Goal: Information Seeking & Learning: Learn about a topic

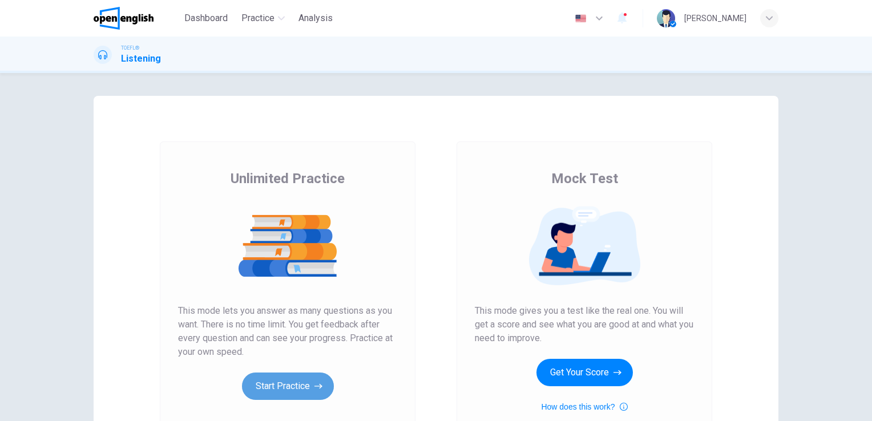
click at [292, 383] on button "Start Practice" at bounding box center [288, 386] width 92 height 27
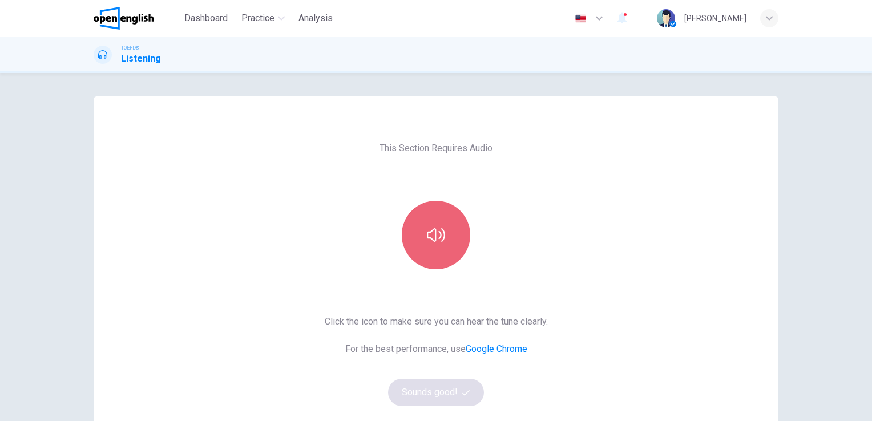
click at [434, 244] on button "button" at bounding box center [436, 235] width 68 height 68
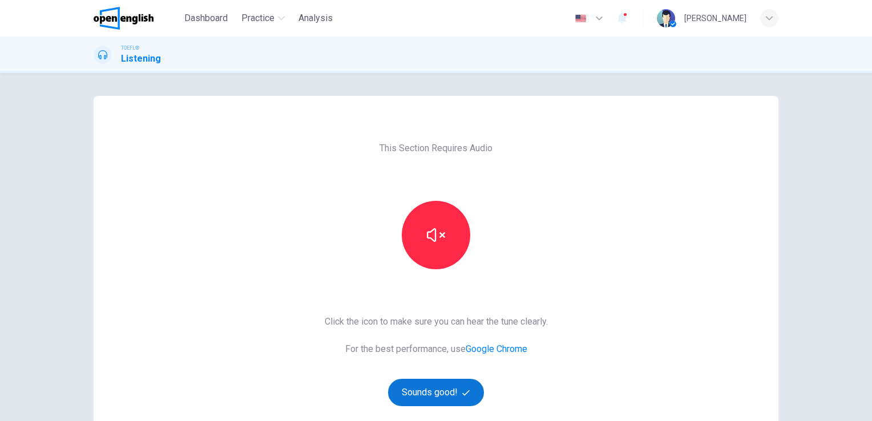
click at [438, 391] on button "Sounds good!" at bounding box center [436, 392] width 96 height 27
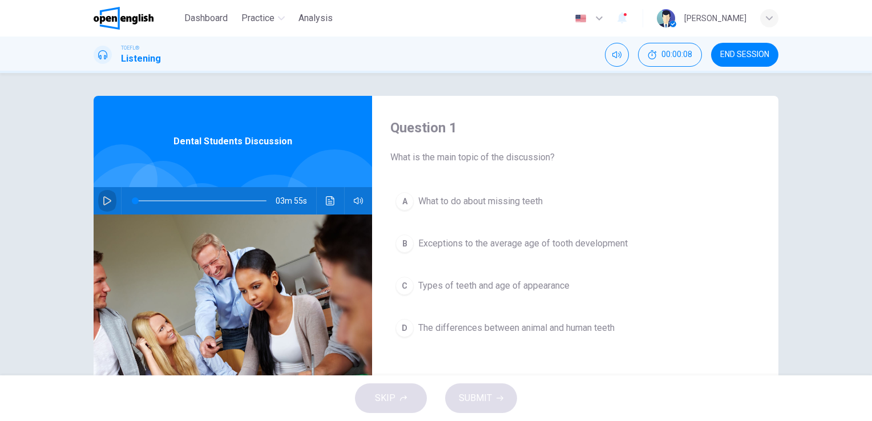
click at [103, 200] on icon "button" at bounding box center [107, 200] width 9 height 9
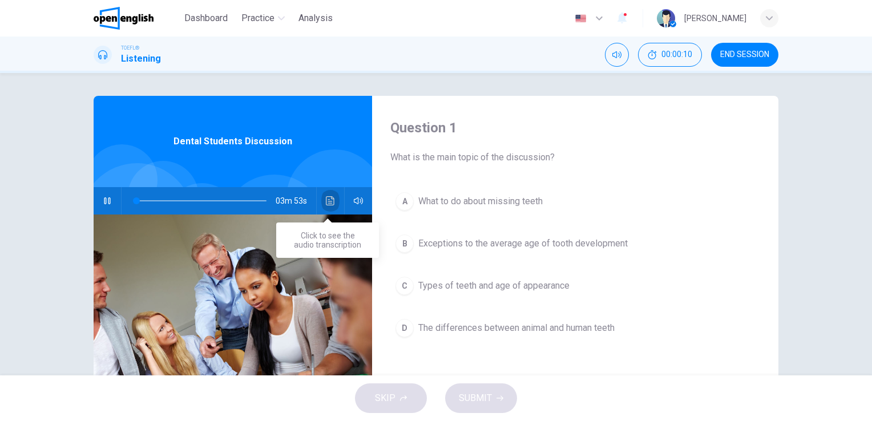
click at [329, 199] on icon "Click to see the audio transcription" at bounding box center [330, 200] width 9 height 9
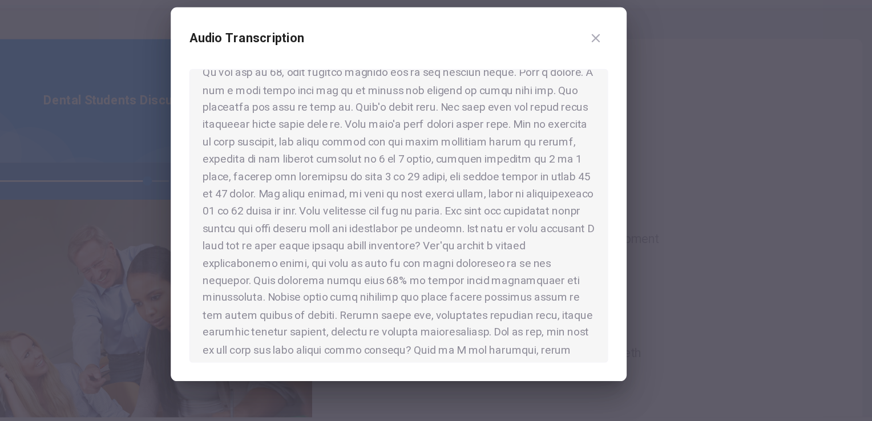
scroll to position [288, 0]
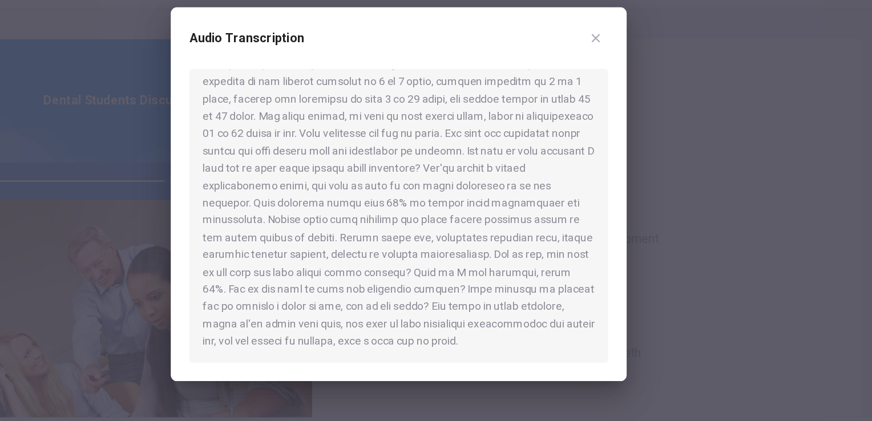
type input "*"
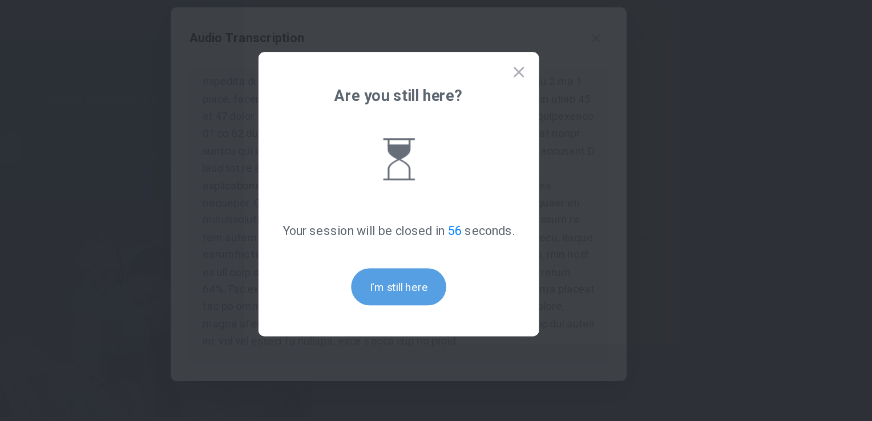
click at [451, 280] on button "I'm still here" at bounding box center [436, 278] width 70 height 27
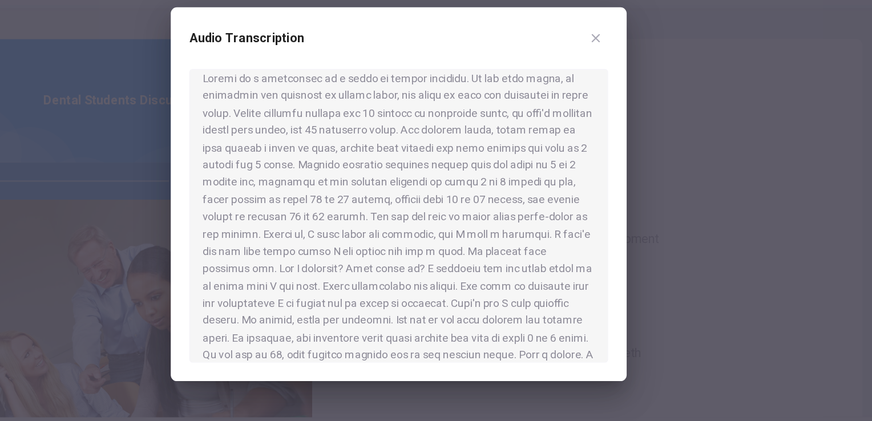
scroll to position [0, 0]
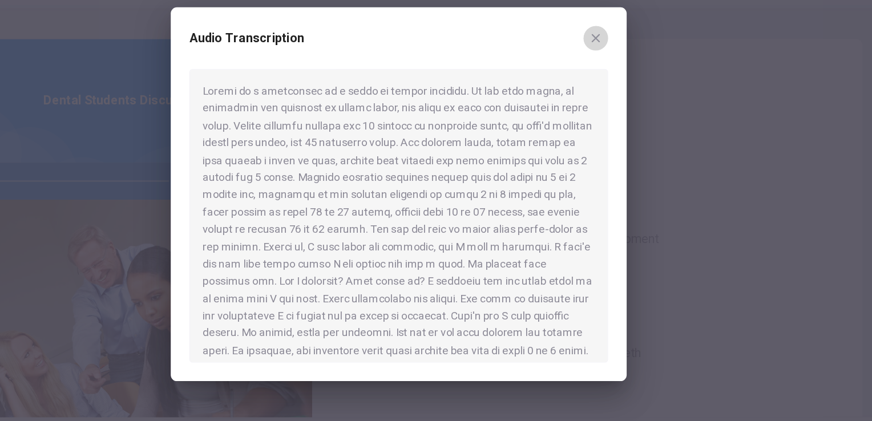
click at [580, 96] on icon "button" at bounding box center [582, 95] width 6 height 6
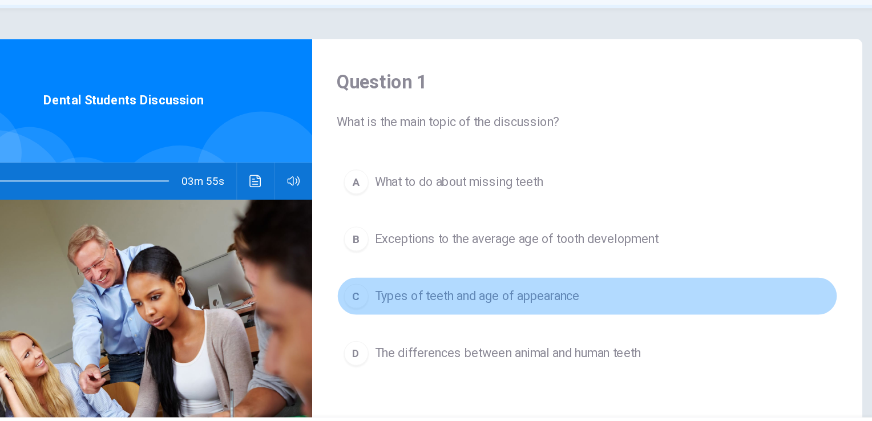
click at [443, 285] on span "Types of teeth and age of appearance" at bounding box center [493, 286] width 151 height 14
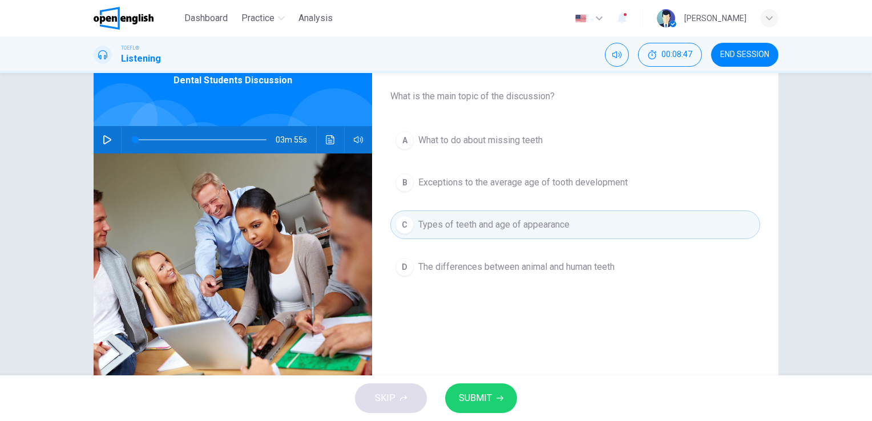
scroll to position [82, 0]
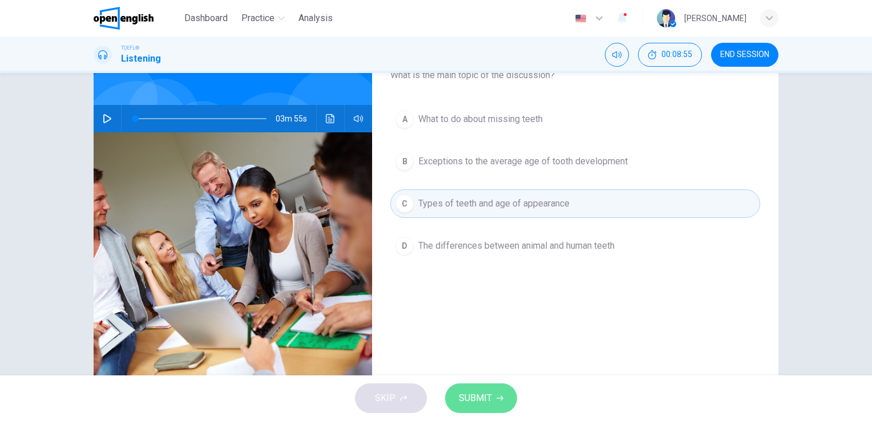
click at [476, 395] on span "SUBMIT" at bounding box center [475, 398] width 33 height 16
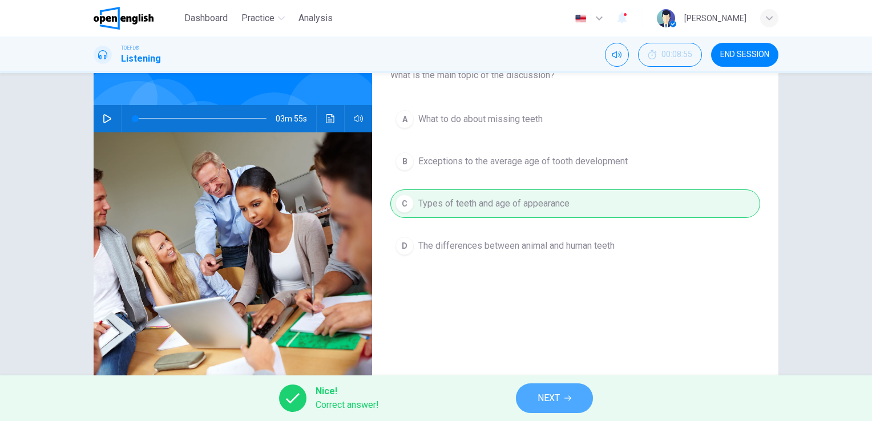
click at [543, 391] on span "NEXT" at bounding box center [548, 398] width 22 height 16
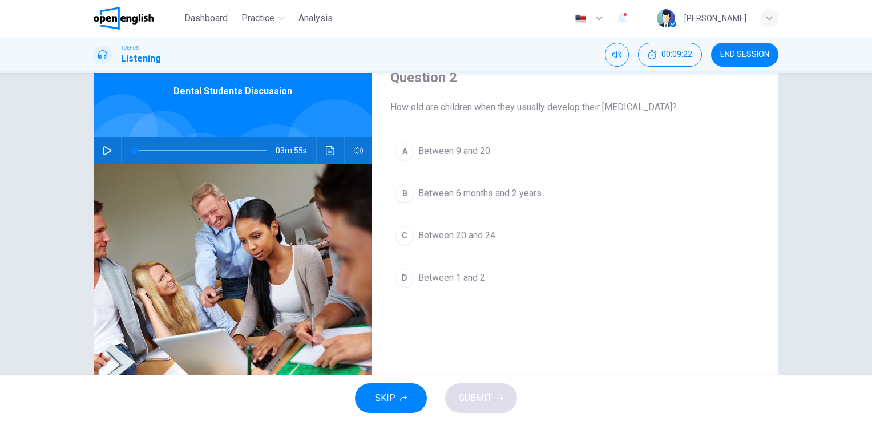
scroll to position [44, 0]
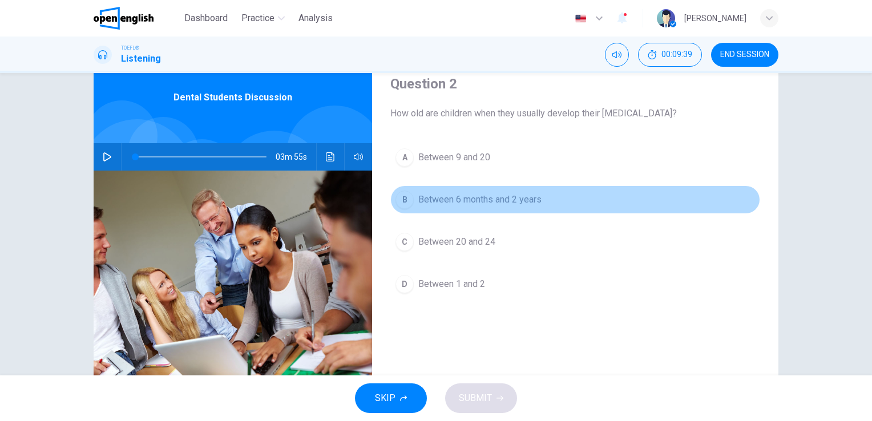
click at [495, 200] on span "Between 6 months and 2 years" at bounding box center [479, 200] width 123 height 14
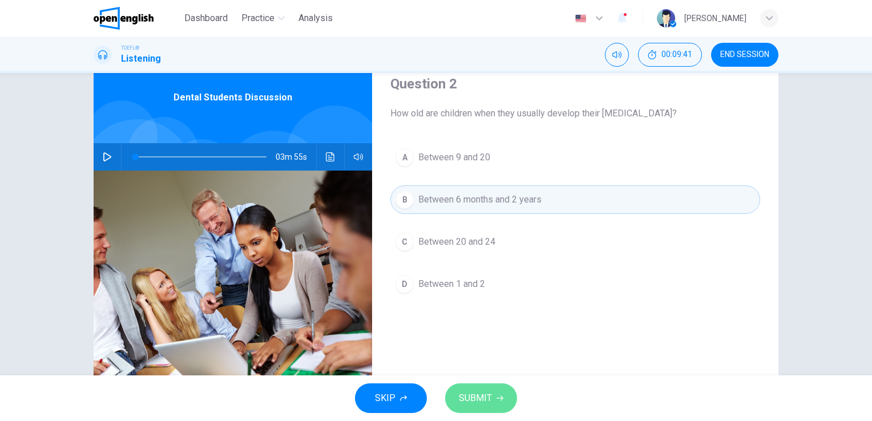
click at [495, 394] on button "SUBMIT" at bounding box center [481, 398] width 72 height 30
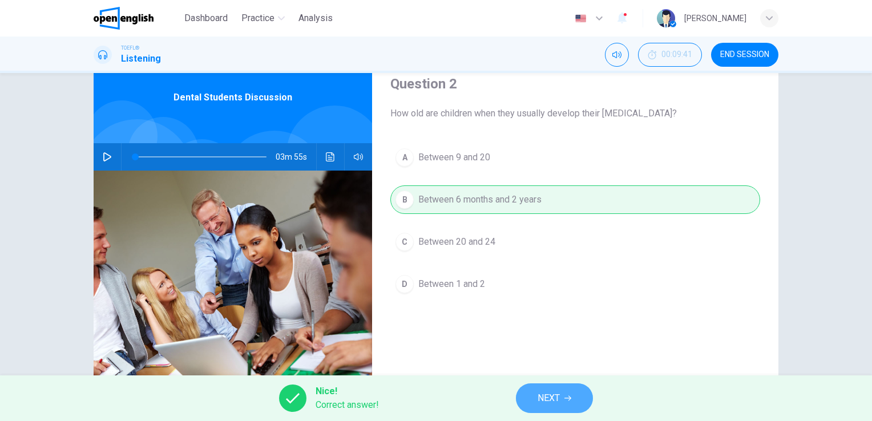
click at [559, 391] on span "NEXT" at bounding box center [548, 398] width 22 height 16
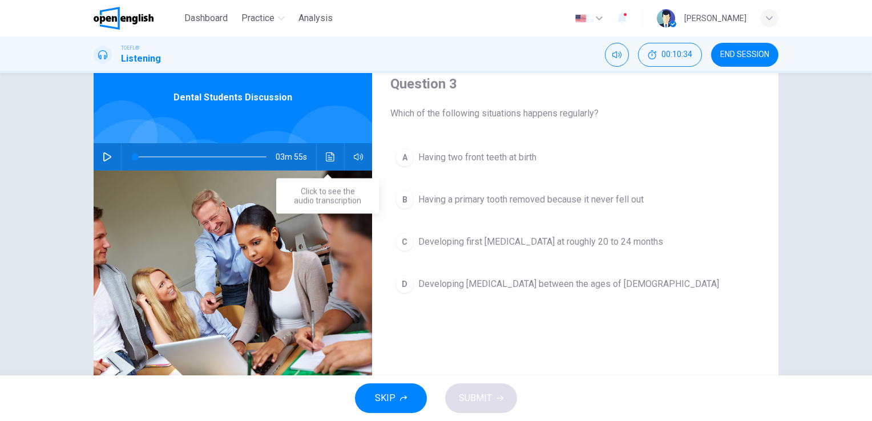
click at [329, 157] on icon "Click to see the audio transcription" at bounding box center [330, 156] width 9 height 9
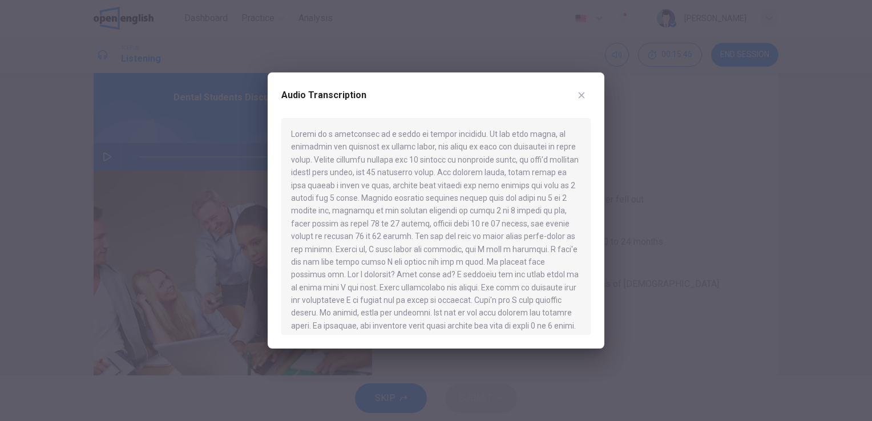
click at [436, 303] on div at bounding box center [435, 226] width 309 height 217
click at [598, 260] on div "Audio Transcription" at bounding box center [436, 210] width 337 height 276
click at [584, 97] on icon "button" at bounding box center [581, 95] width 9 height 9
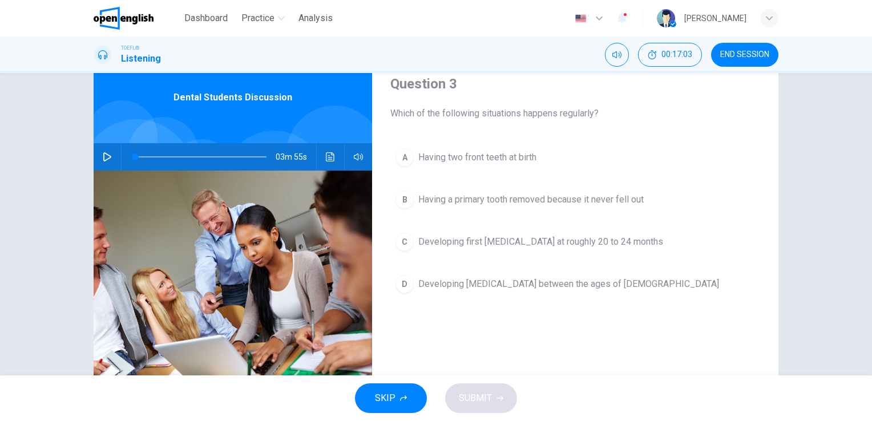
click at [349, 203] on img at bounding box center [233, 310] width 278 height 278
click at [326, 156] on icon "Click to see the audio transcription" at bounding box center [330, 156] width 9 height 9
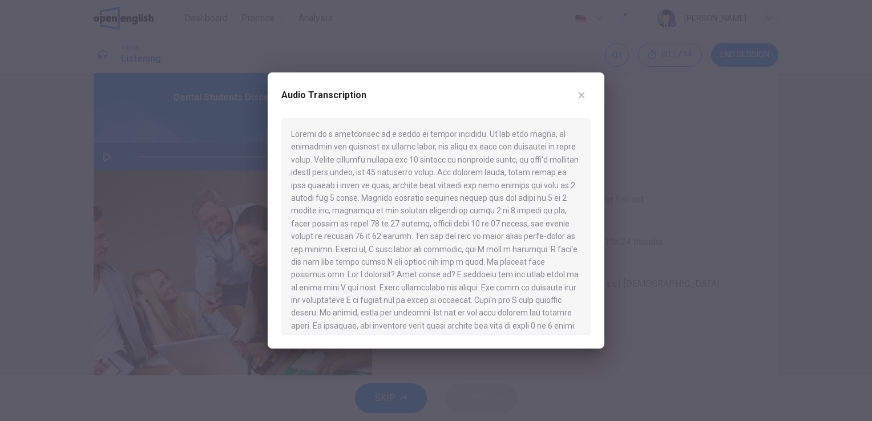
click at [525, 241] on div at bounding box center [435, 226] width 309 height 217
click at [580, 94] on icon "button" at bounding box center [582, 95] width 6 height 6
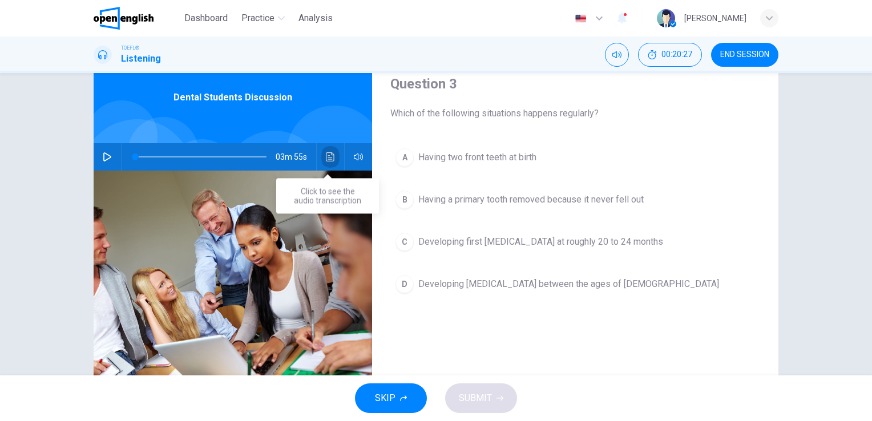
click at [326, 156] on icon "Click to see the audio transcription" at bounding box center [330, 156] width 9 height 9
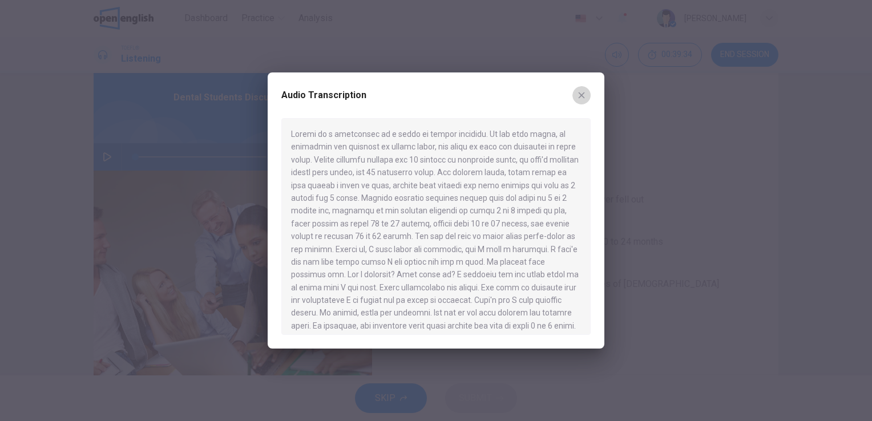
click at [581, 94] on icon "button" at bounding box center [581, 95] width 9 height 9
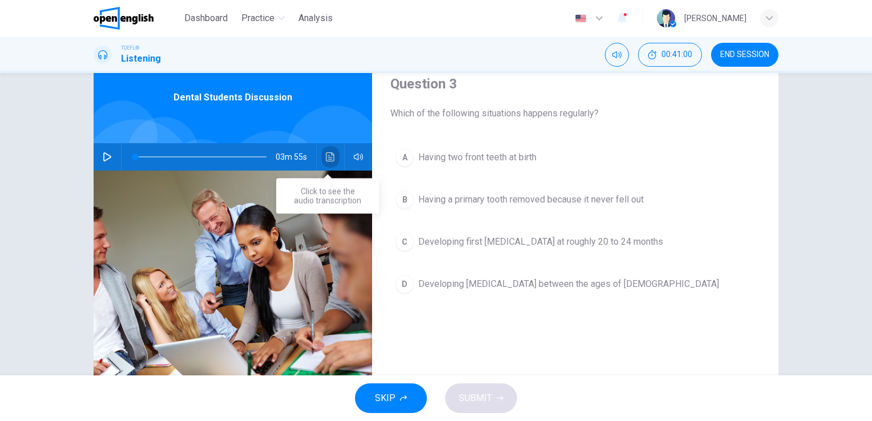
click at [326, 155] on icon "Click to see the audio transcription" at bounding box center [330, 156] width 9 height 9
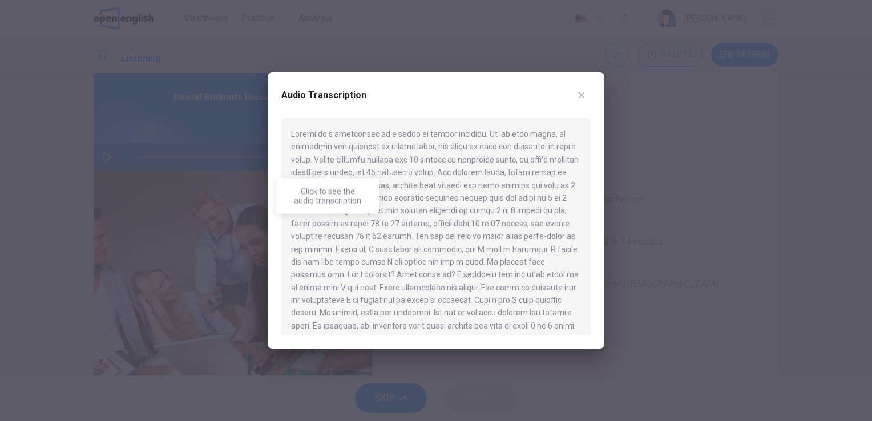
click at [286, 248] on div at bounding box center [435, 226] width 309 height 217
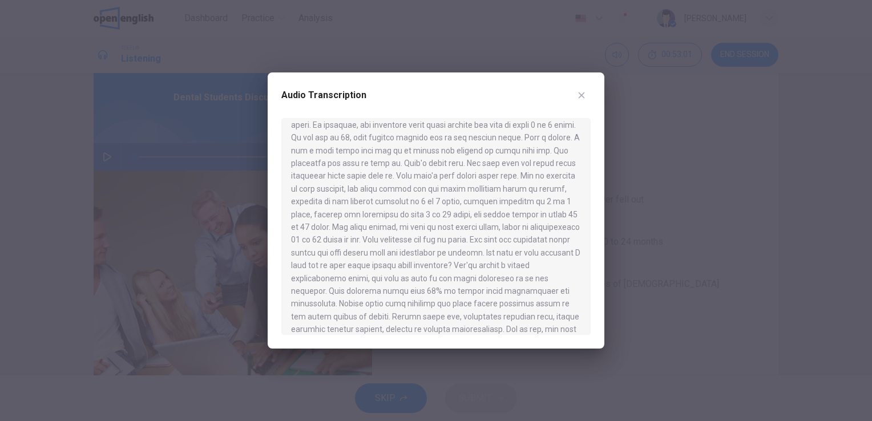
scroll to position [199, 0]
click at [646, 111] on div at bounding box center [436, 210] width 872 height 421
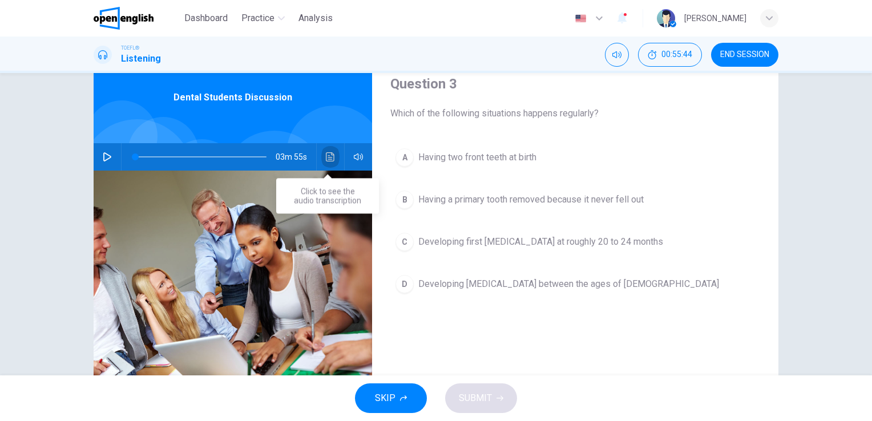
click at [326, 153] on icon "Click to see the audio transcription" at bounding box center [330, 156] width 9 height 9
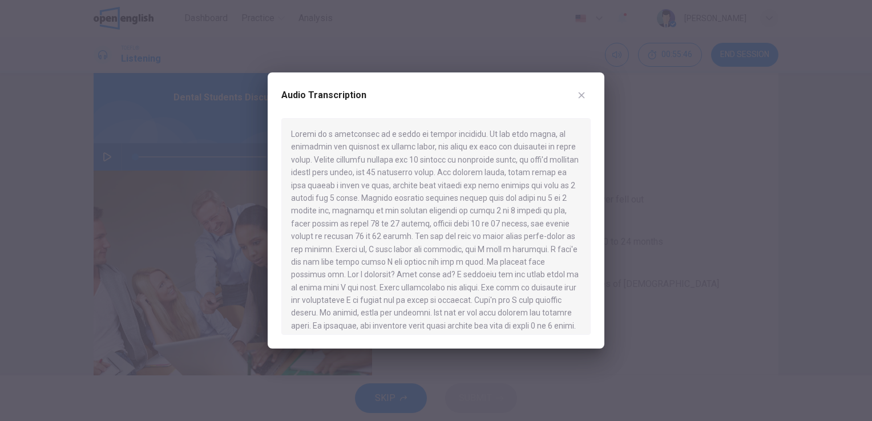
click at [584, 261] on div at bounding box center [435, 226] width 309 height 217
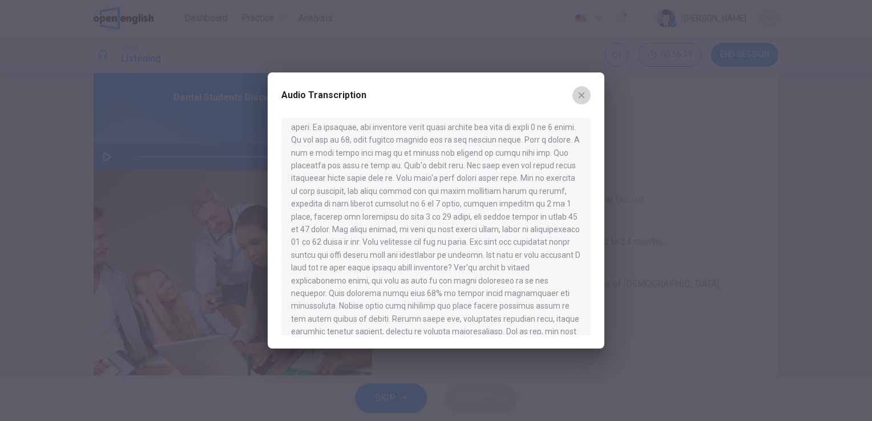
click at [581, 93] on icon "button" at bounding box center [581, 95] width 9 height 9
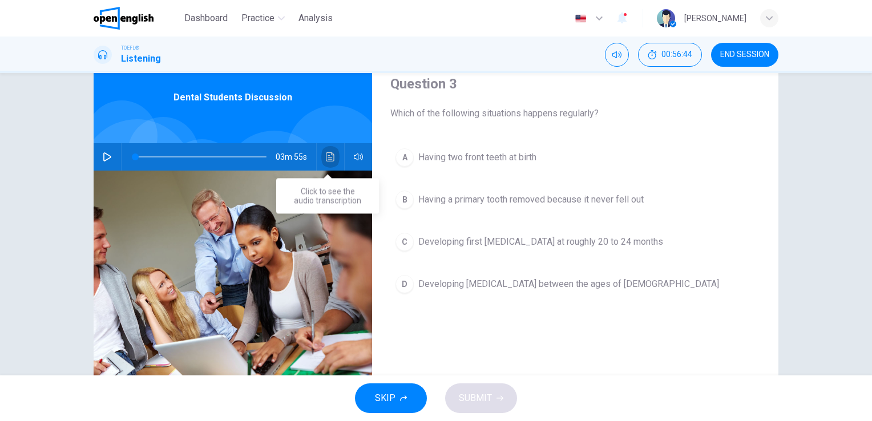
click at [326, 153] on icon "Click to see the audio transcription" at bounding box center [330, 156] width 9 height 9
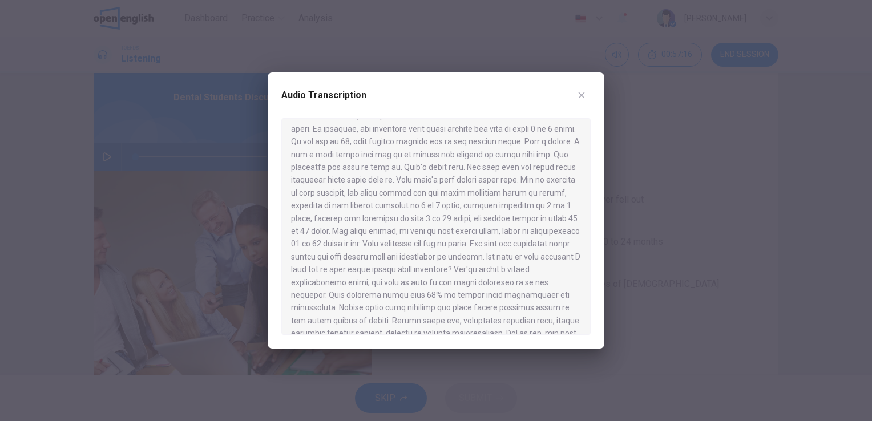
scroll to position [199, 0]
click at [583, 95] on icon "button" at bounding box center [581, 95] width 9 height 9
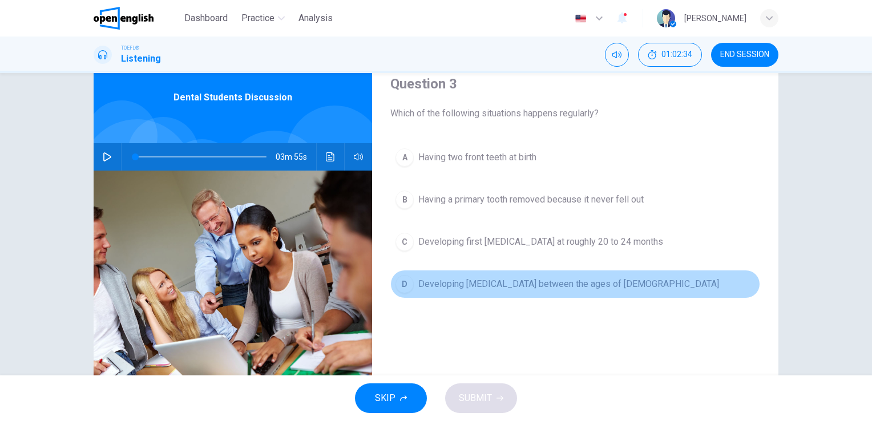
click at [475, 285] on span "Developing [MEDICAL_DATA] between the ages of [DEMOGRAPHIC_DATA]" at bounding box center [568, 284] width 301 height 14
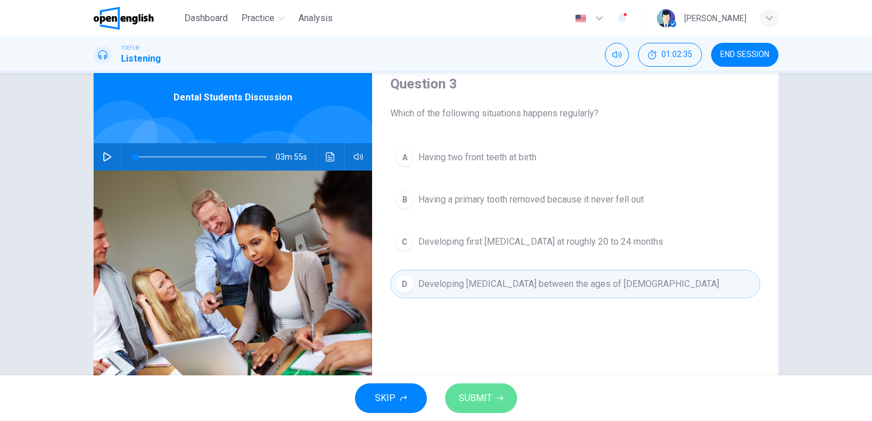
click at [481, 397] on span "SUBMIT" at bounding box center [475, 398] width 33 height 16
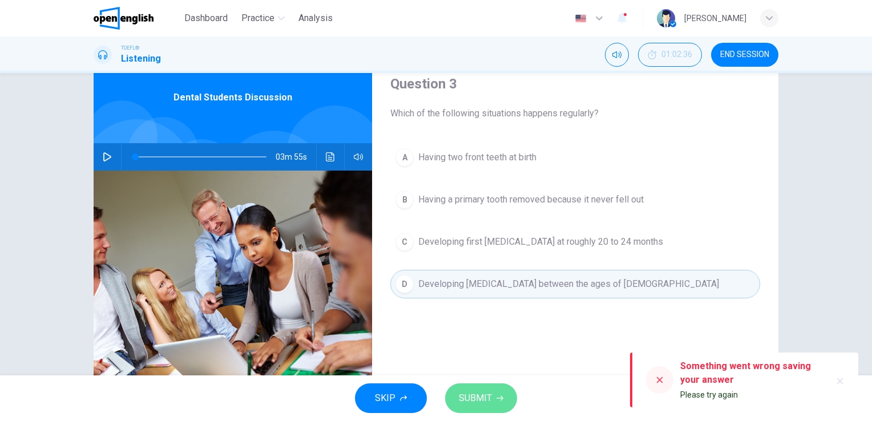
click at [485, 391] on span "SUBMIT" at bounding box center [475, 398] width 33 height 16
click at [662, 382] on icon at bounding box center [660, 380] width 6 height 6
click at [660, 380] on icon at bounding box center [660, 380] width 6 height 6
click at [478, 397] on span "SUBMIT" at bounding box center [475, 398] width 33 height 16
click at [657, 380] on icon at bounding box center [659, 379] width 9 height 9
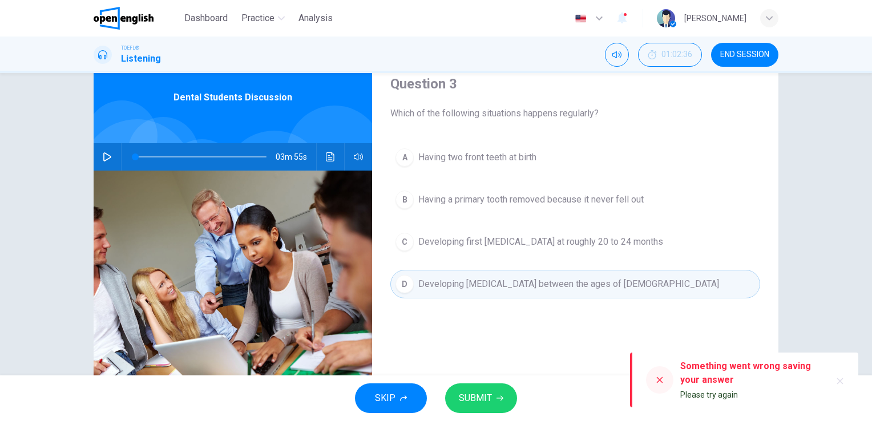
click at [657, 380] on icon at bounding box center [659, 379] width 9 height 9
click at [840, 378] on icon "button" at bounding box center [839, 381] width 9 height 9
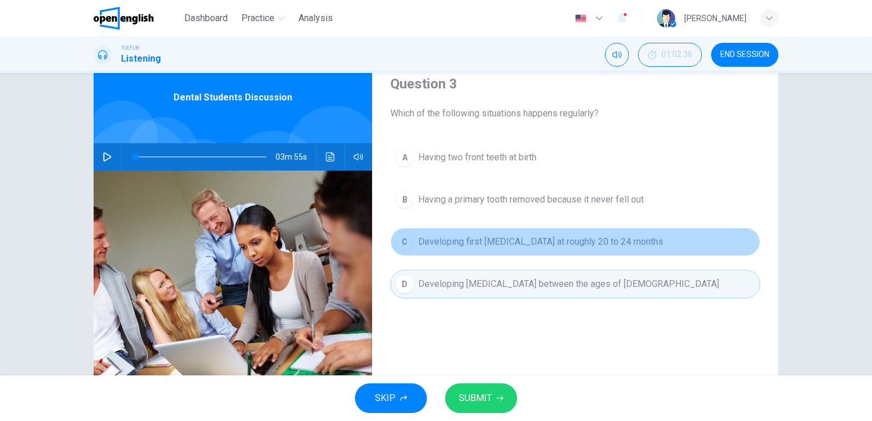
click at [482, 240] on span "Developing first [MEDICAL_DATA] at roughly 20 to 24 months" at bounding box center [540, 242] width 245 height 14
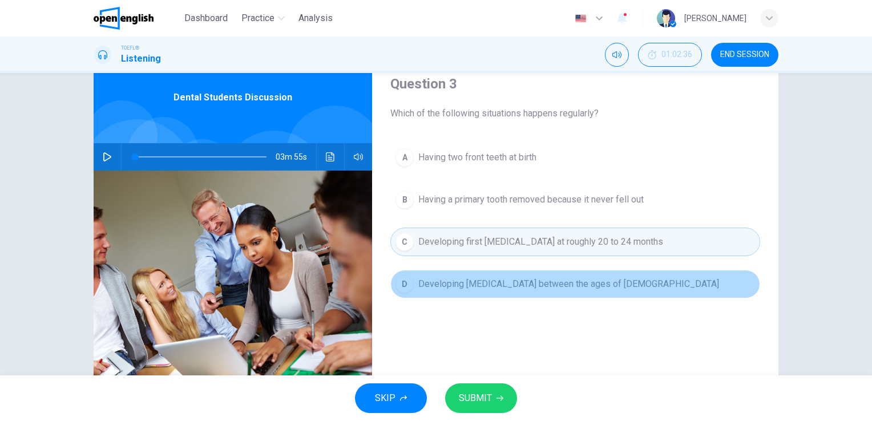
click at [487, 277] on span "Developing [MEDICAL_DATA] between the ages of [DEMOGRAPHIC_DATA]" at bounding box center [568, 284] width 301 height 14
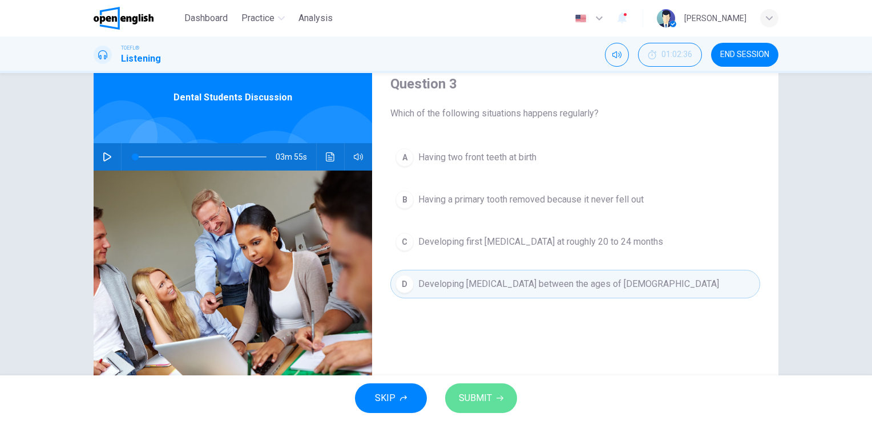
click at [478, 392] on span "SUBMIT" at bounding box center [475, 398] width 33 height 16
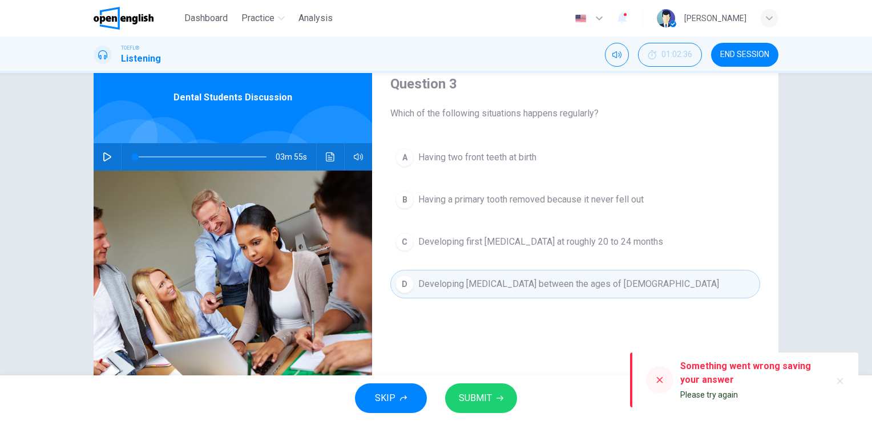
click at [660, 380] on icon at bounding box center [660, 380] width 6 height 6
click at [655, 379] on icon at bounding box center [659, 379] width 9 height 9
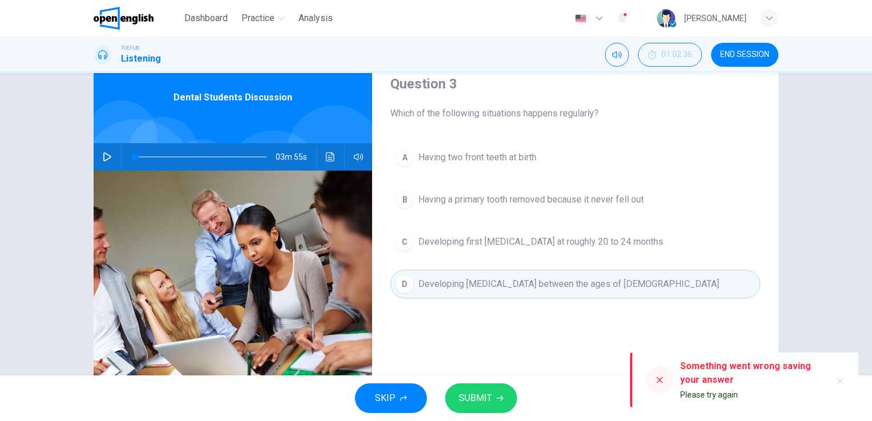
drag, startPoint x: 655, startPoint y: 379, endPoint x: 465, endPoint y: 395, distance: 190.7
click at [465, 395] on div "Dashboard Practice Analysis English ** ​ [PERSON_NAME] TOEFL® Listening 01:02:3…" at bounding box center [436, 210] width 872 height 421
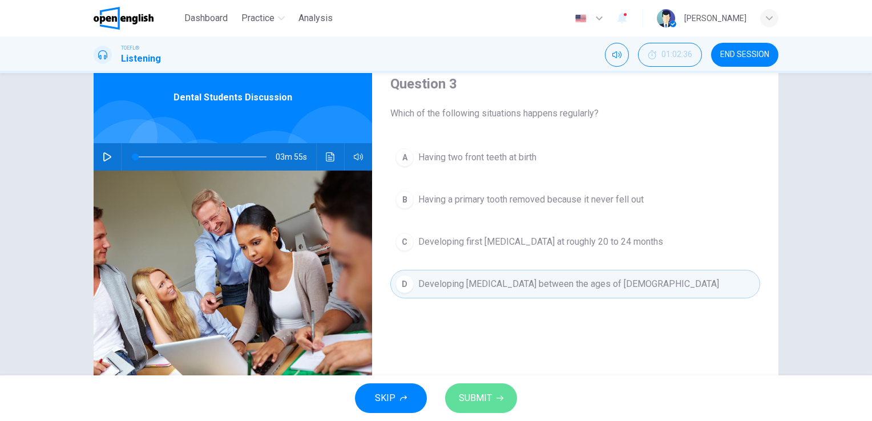
click at [465, 395] on span "SUBMIT" at bounding box center [475, 398] width 33 height 16
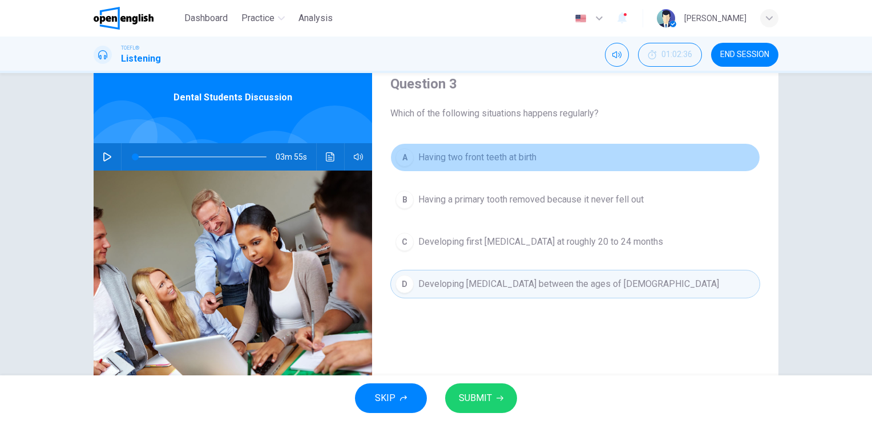
click at [473, 152] on span "Having two front teeth at birth" at bounding box center [477, 158] width 118 height 14
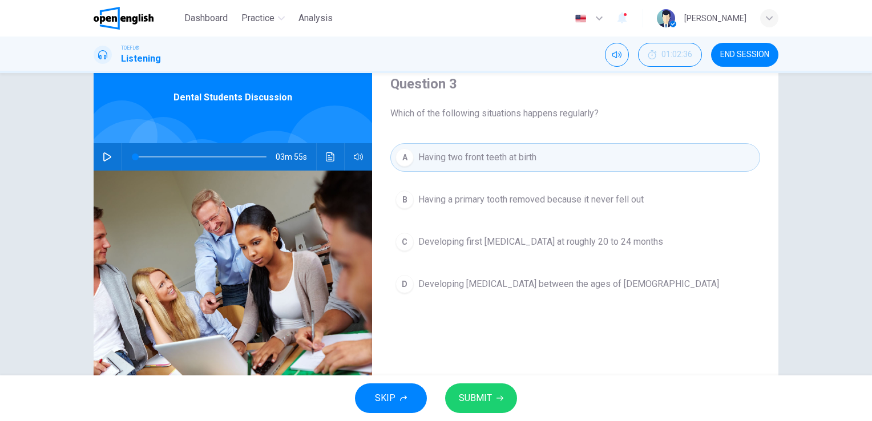
click at [493, 286] on span "Developing [MEDICAL_DATA] between the ages of [DEMOGRAPHIC_DATA]" at bounding box center [568, 284] width 301 height 14
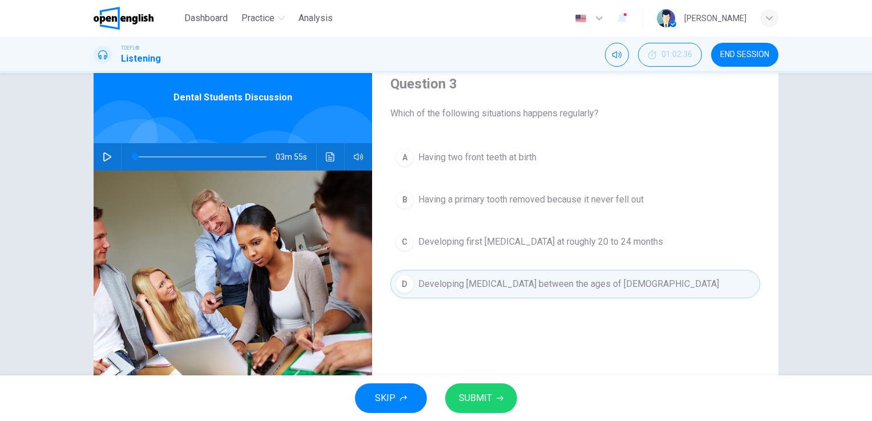
click at [480, 394] on span "SUBMIT" at bounding box center [475, 398] width 33 height 16
